Goal: Complete application form

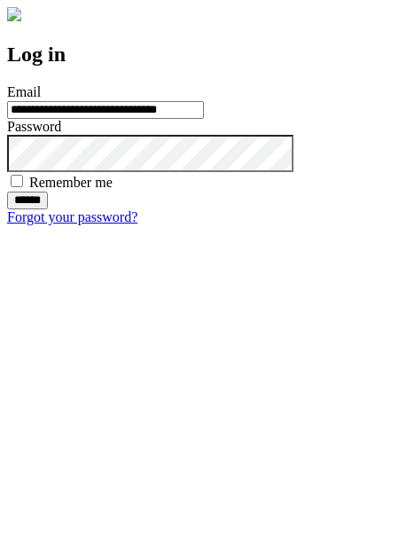
type input "**********"
click at [48, 209] on input "******" at bounding box center [27, 200] width 41 height 18
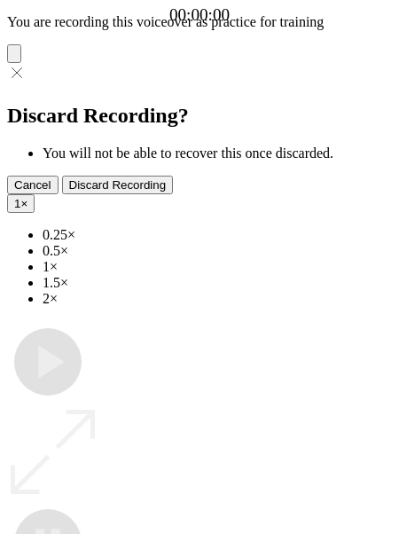
type input "**********"
